Goal: Communication & Community: Ask a question

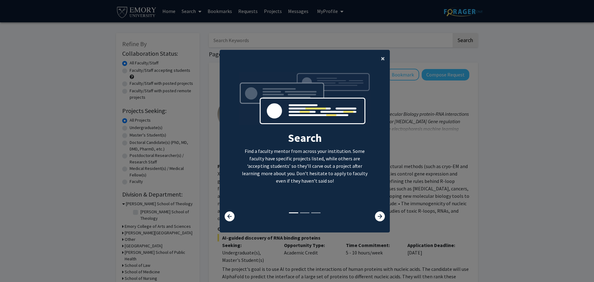
click at [383, 59] on button "×" at bounding box center [383, 58] width 14 height 17
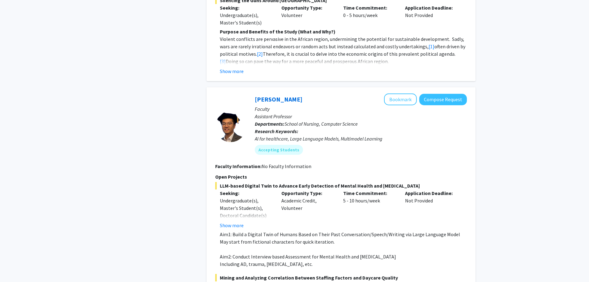
scroll to position [866, 0]
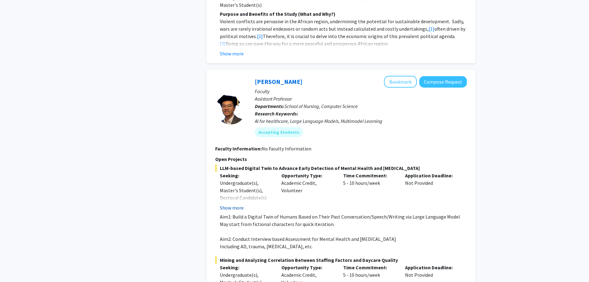
click at [229, 204] on button "Show more" at bounding box center [232, 207] width 24 height 7
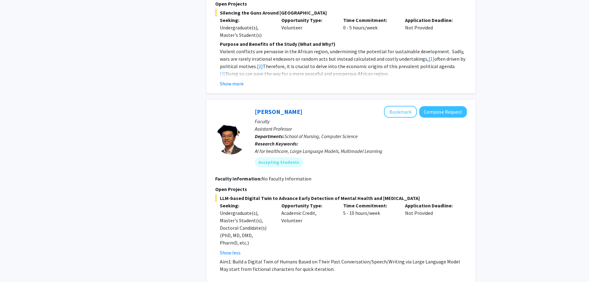
scroll to position [835, 0]
click at [449, 107] on button "Compose Request" at bounding box center [444, 112] width 48 height 11
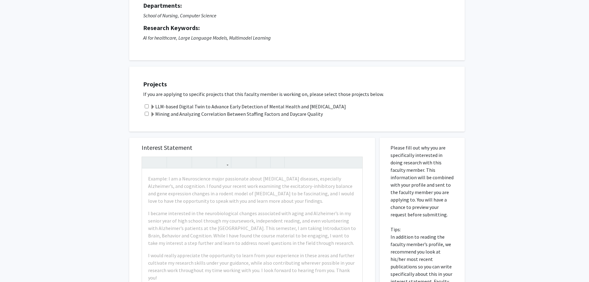
scroll to position [93, 0]
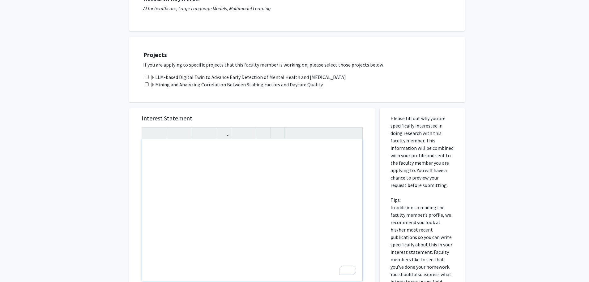
click at [194, 156] on div "To enrich screen reader interactions, please activate Accessibility in Grammarl…" at bounding box center [252, 210] width 221 height 142
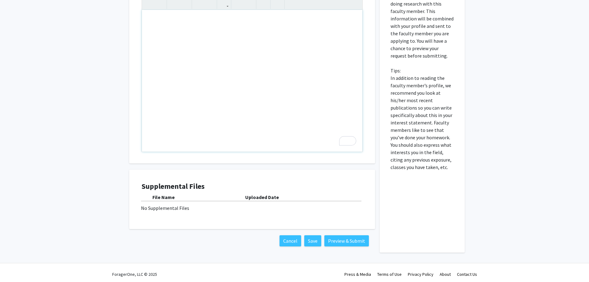
scroll to position [225, 0]
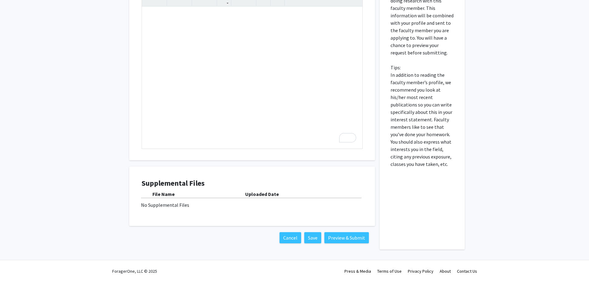
click at [184, 206] on div "No Supplemental Files" at bounding box center [252, 204] width 222 height 7
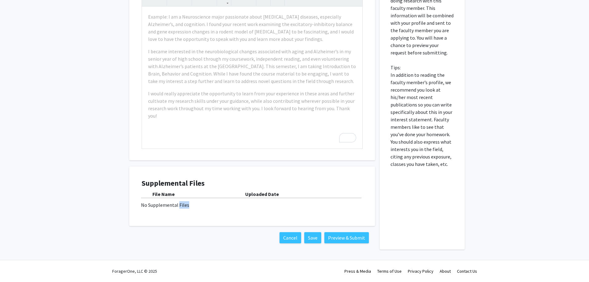
click at [184, 207] on div "No Supplemental Files" at bounding box center [252, 204] width 222 height 7
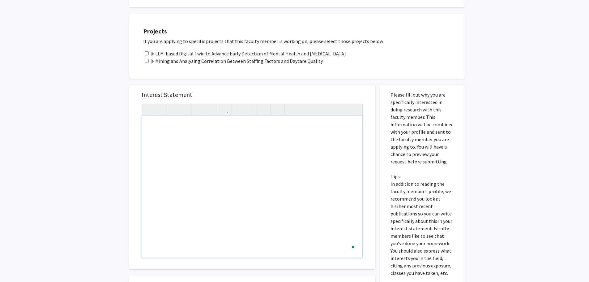
scroll to position [71, 0]
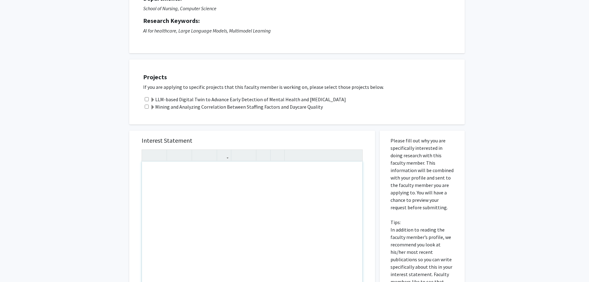
click at [189, 175] on div "To enrich screen reader interactions, please activate Accessibility in Grammarl…" at bounding box center [252, 232] width 221 height 142
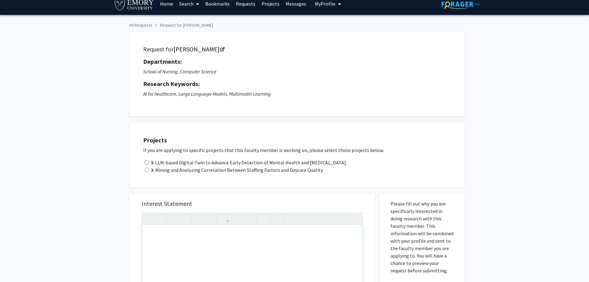
scroll to position [0, 0]
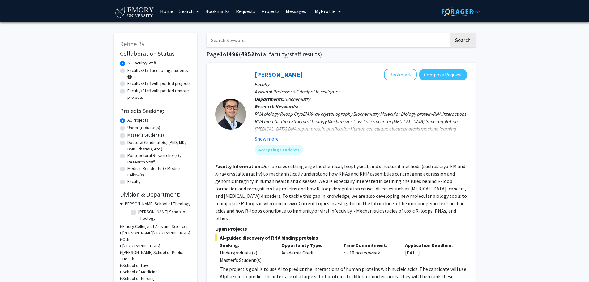
click at [328, 13] on span "My Profile" at bounding box center [325, 11] width 21 height 6
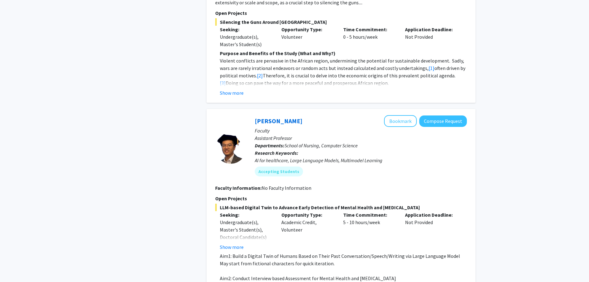
scroll to position [866, 0]
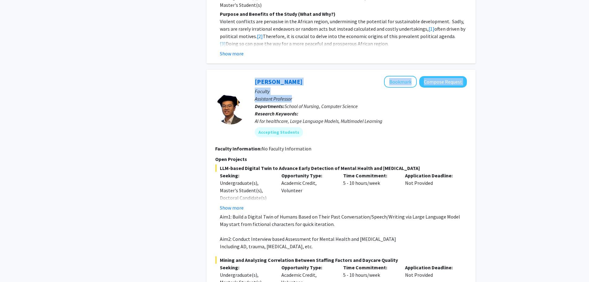
drag, startPoint x: 217, startPoint y: 54, endPoint x: 248, endPoint y: 84, distance: 42.9
click at [248, 84] on section "[PERSON_NAME] Bookmark Compose Request Faculty Assistant Professor Departments:…" at bounding box center [341, 109] width 252 height 66
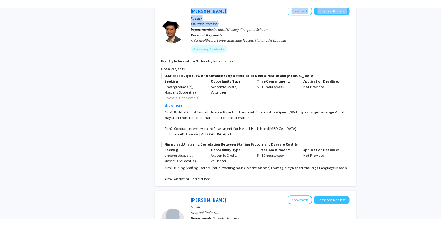
scroll to position [959, 0]
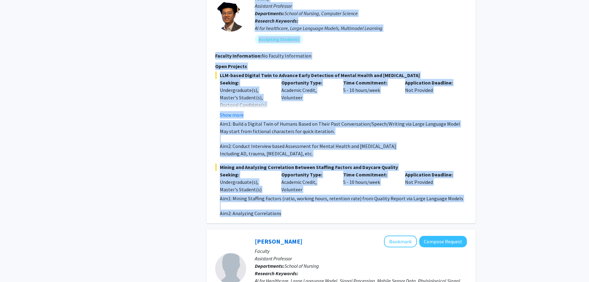
click at [279, 209] on p "Aim2: Analyzing Correlations" at bounding box center [343, 212] width 247 height 7
copy fg-search-faculty "[PERSON_NAME] Bookmark Compose Request Faculty Assistant Professor Departments:…"
